Goal: Connect with others: Connect with other users

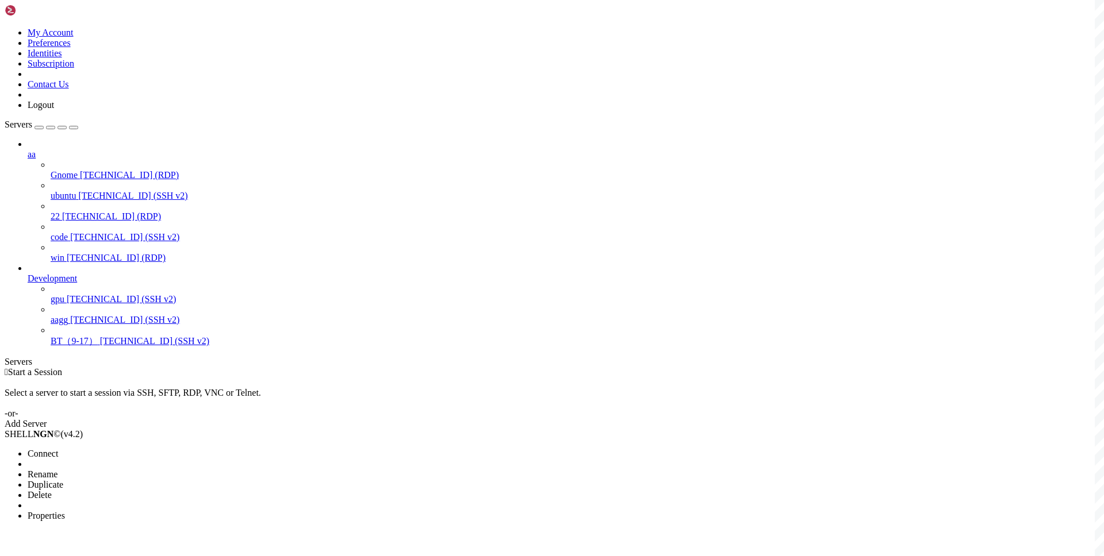
click at [58, 449] on span "Connect" at bounding box center [43, 454] width 30 height 10
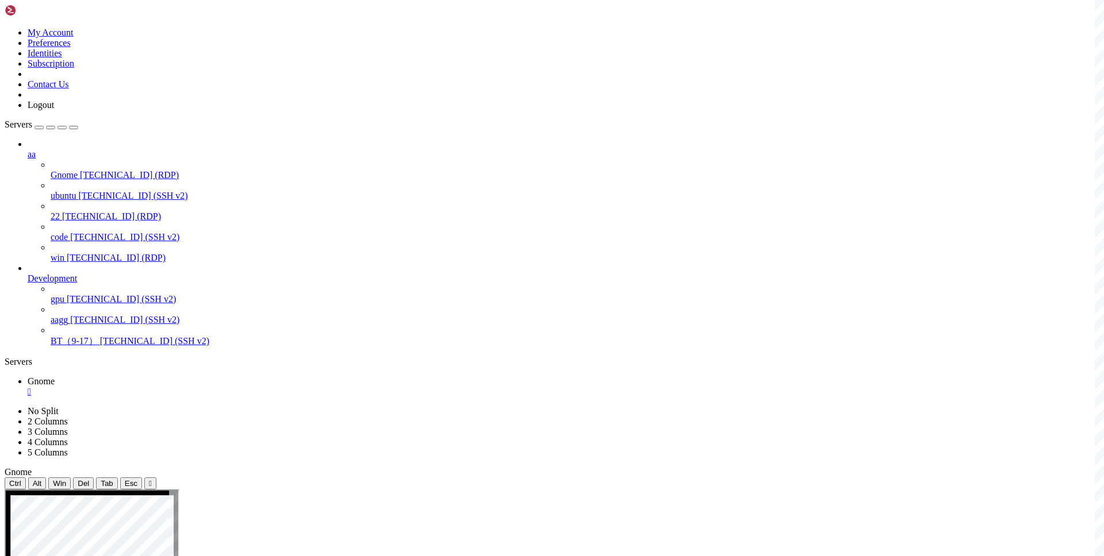
click at [202, 387] on div "" at bounding box center [563, 392] width 1071 height 10
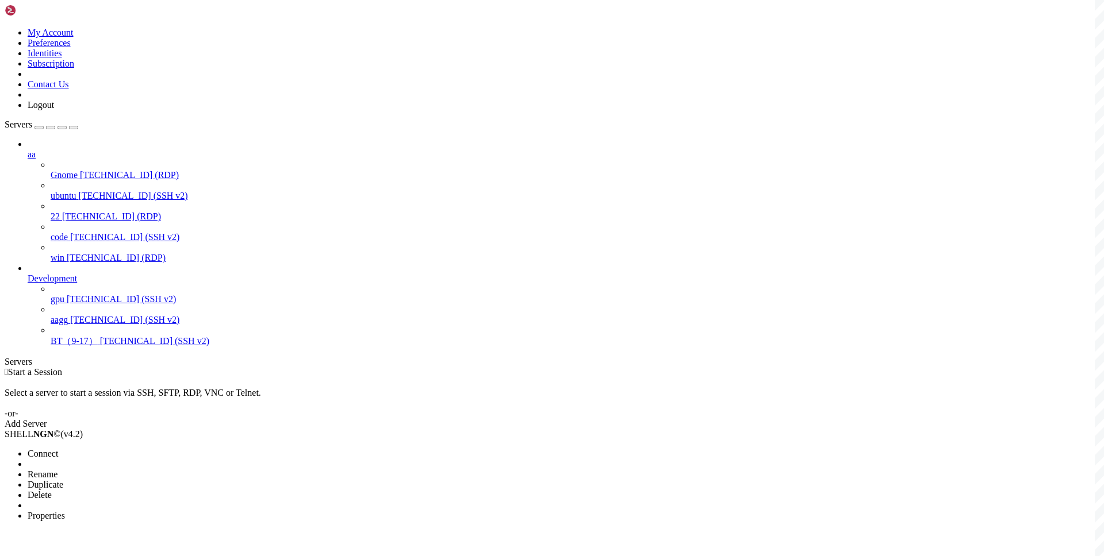
click at [58, 449] on span "Connect" at bounding box center [43, 454] width 30 height 10
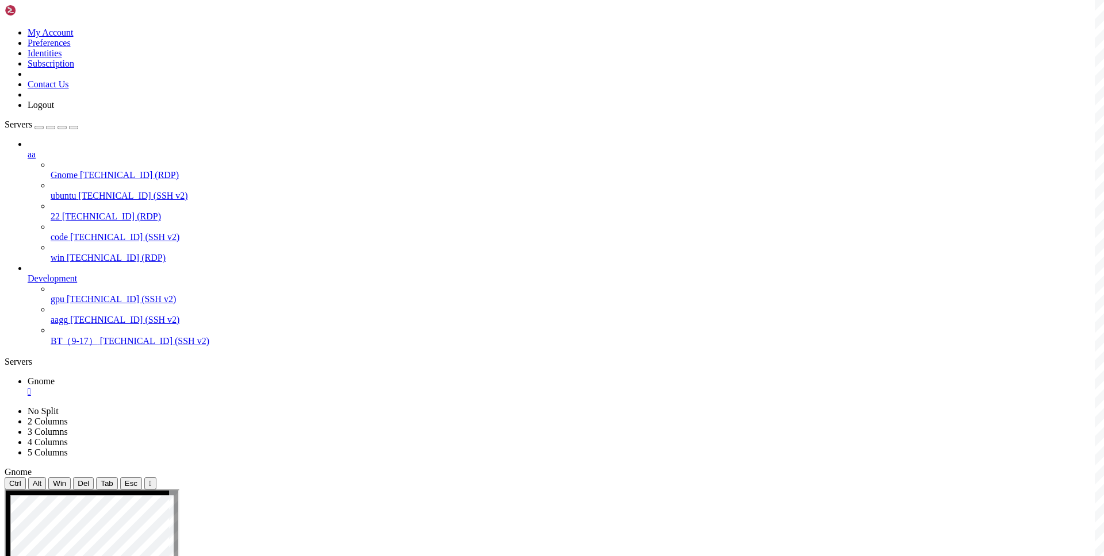
click at [204, 387] on div "" at bounding box center [563, 392] width 1071 height 10
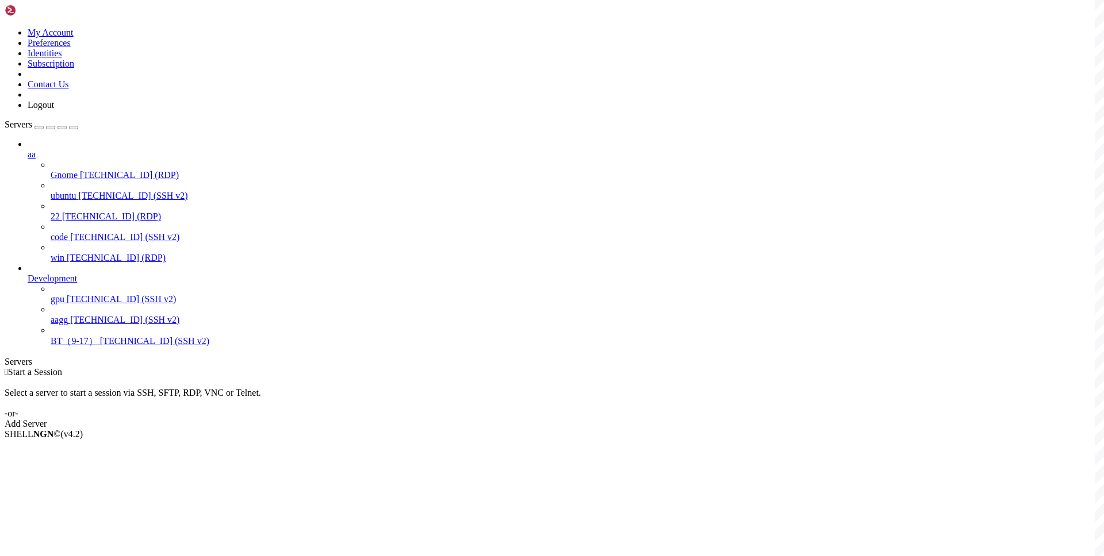
click at [371, 367] on div " Start a Session Select a server to start a session via SSH, SFTP, RDP, VNC or…" at bounding box center [552, 398] width 1094 height 62
click at [58, 449] on span "Connect" at bounding box center [43, 454] width 30 height 10
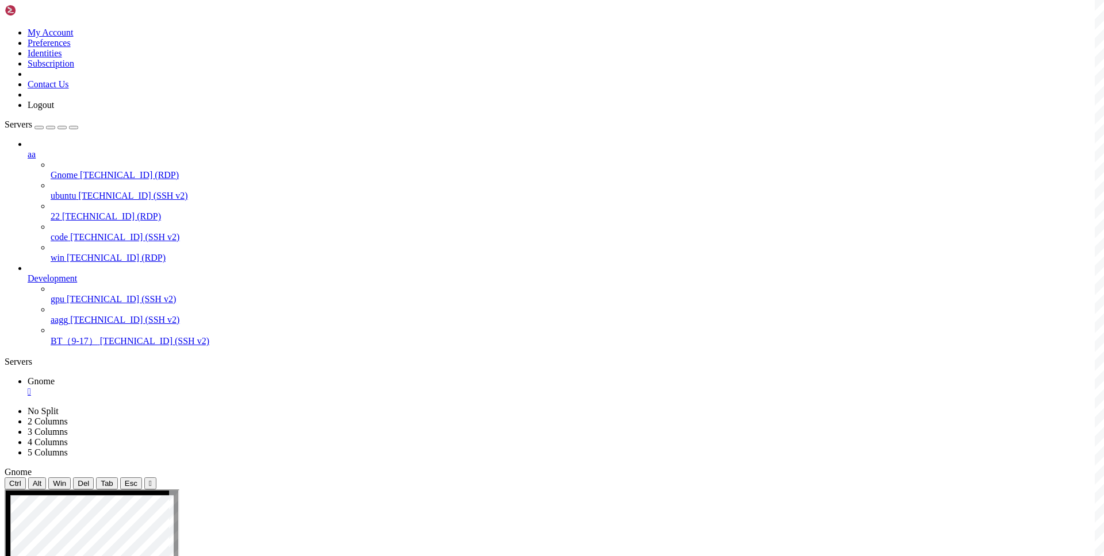
click at [201, 387] on div "" at bounding box center [563, 392] width 1071 height 10
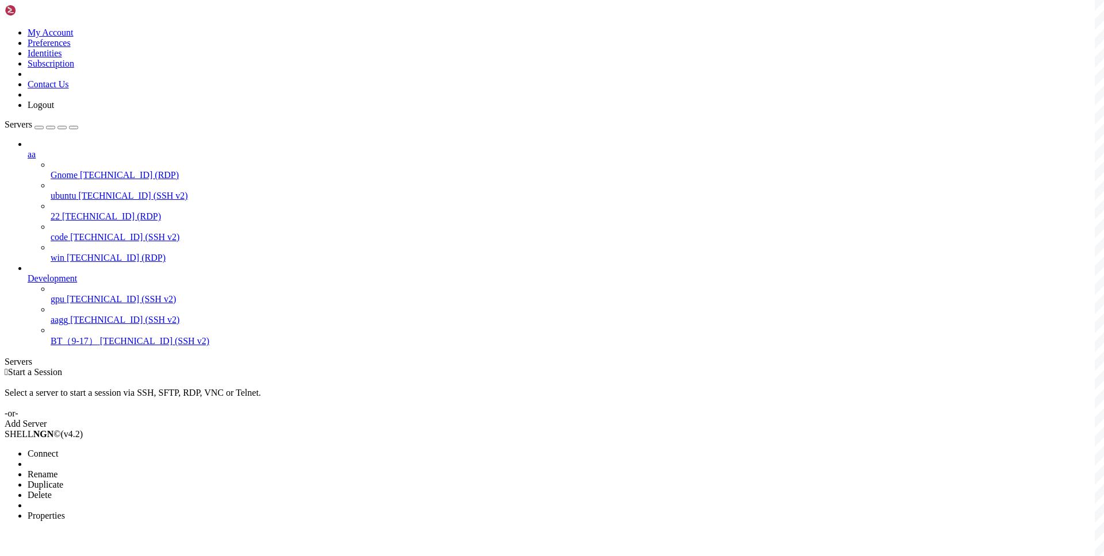
click at [58, 449] on span "Connect" at bounding box center [43, 454] width 30 height 10
